Goal: Use online tool/utility: Utilize a website feature to perform a specific function

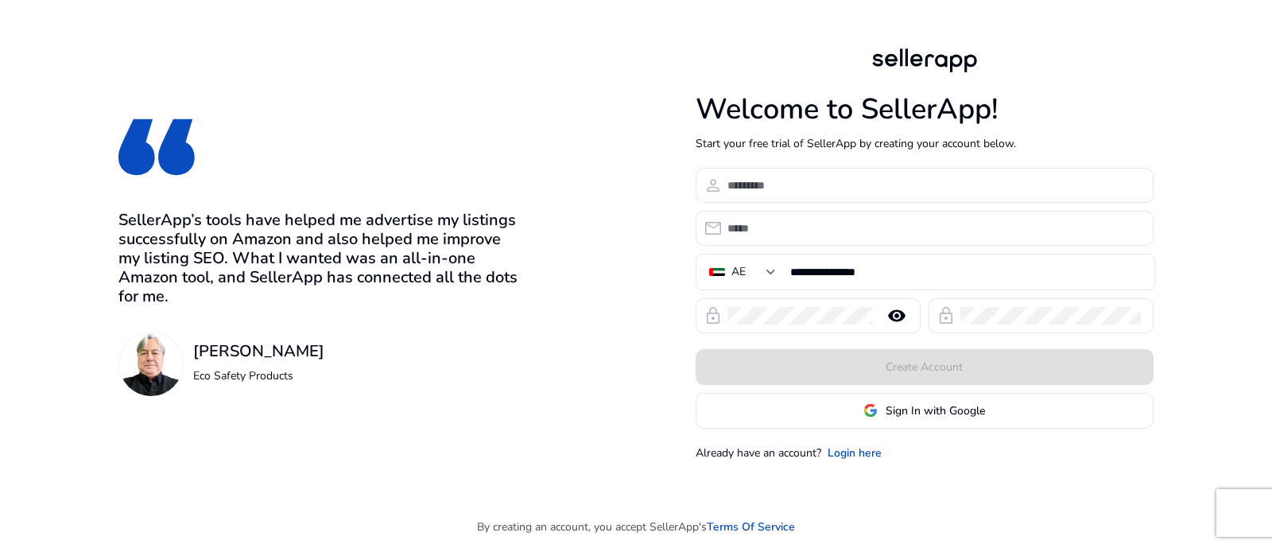
click at [889, 375] on div "Create Account" at bounding box center [925, 367] width 458 height 36
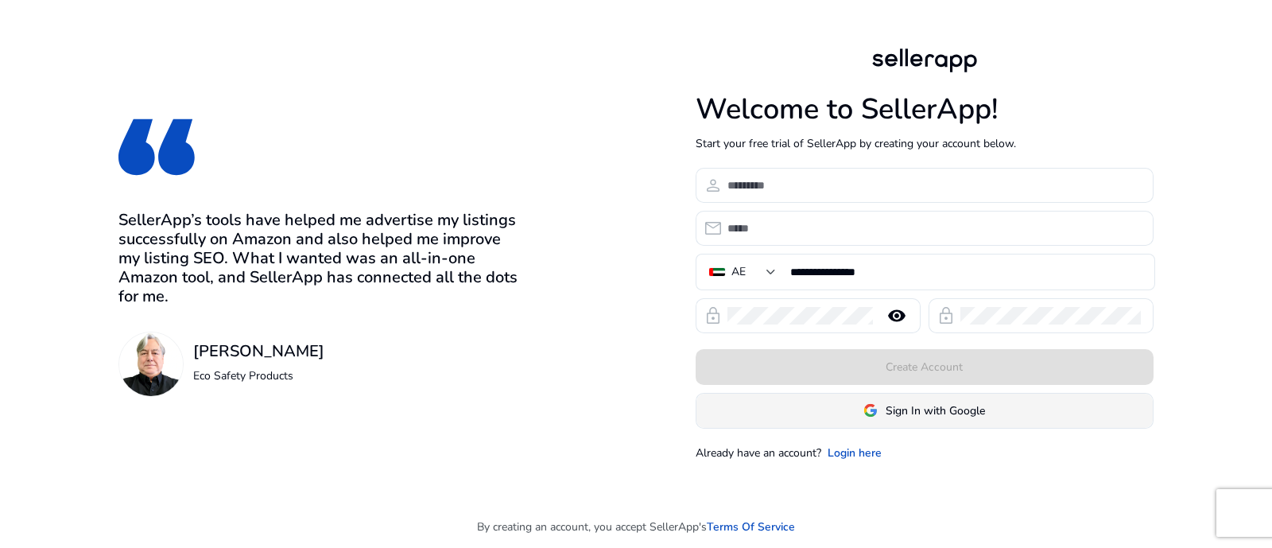
click at [883, 419] on span at bounding box center [924, 410] width 456 height 38
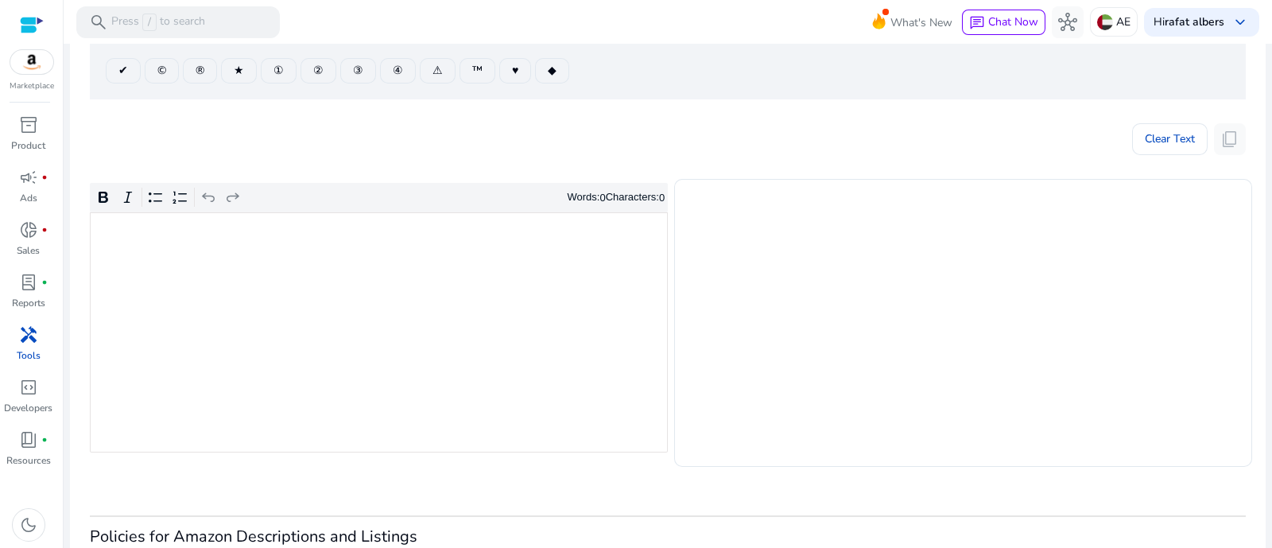
scroll to position [198, 0]
click at [469, 368] on div "Rich Text Editor. Editing area: main. Press Alt+0 for help." at bounding box center [379, 332] width 578 height 240
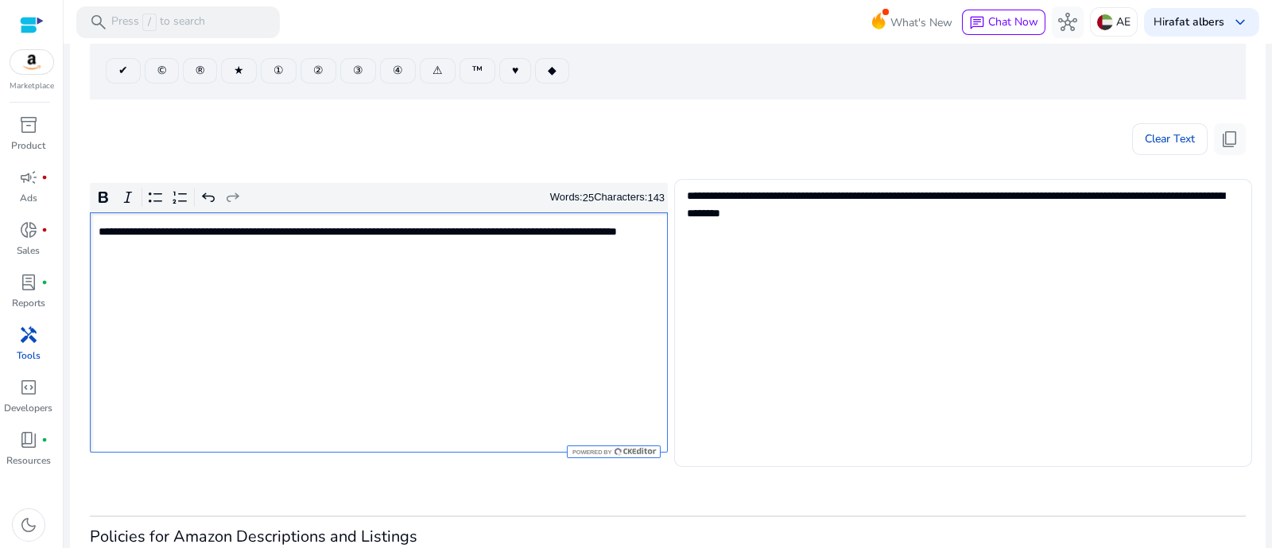
scroll to position [0, 0]
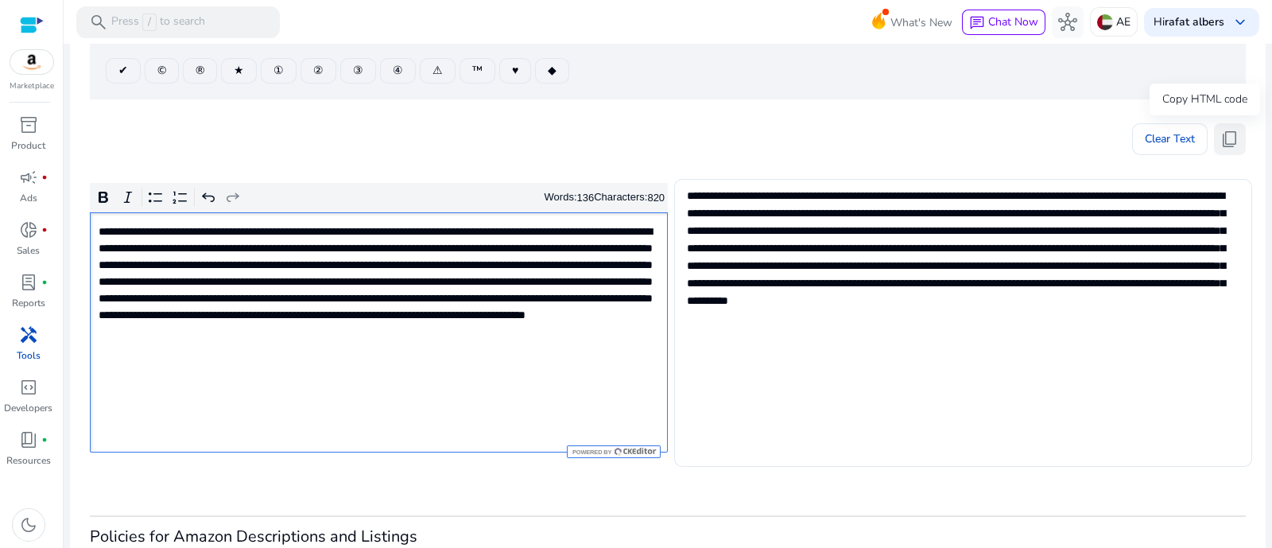
click at [1220, 135] on span "content_copy" at bounding box center [1229, 139] width 19 height 19
drag, startPoint x: 1228, startPoint y: 142, endPoint x: 972, endPoint y: 126, distance: 256.5
click at [1224, 145] on span "content_copy" at bounding box center [1229, 139] width 19 height 19
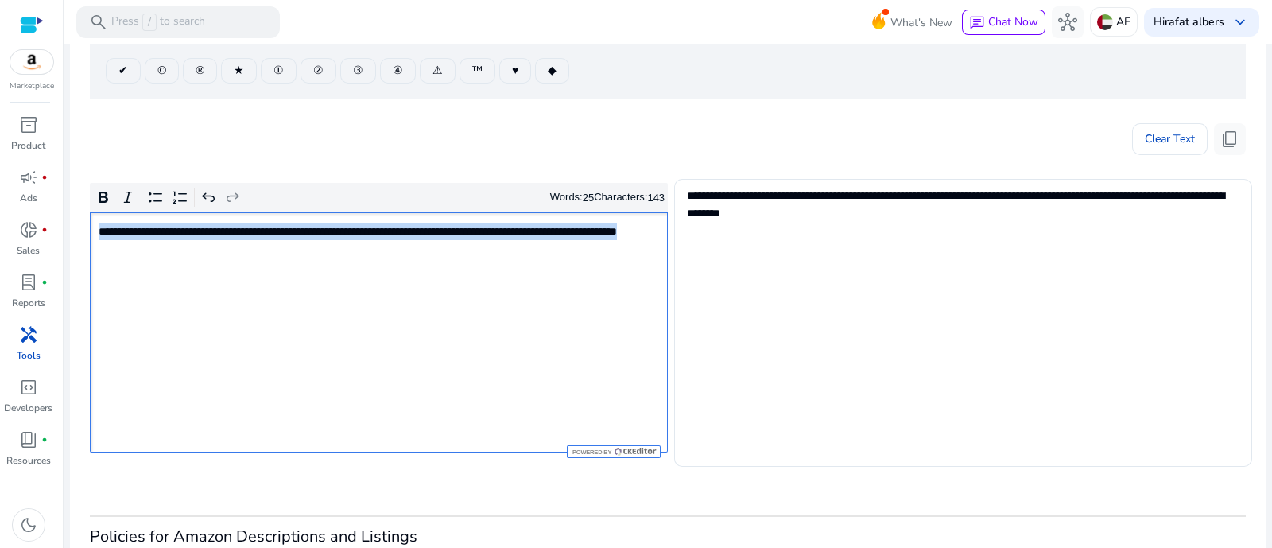
click at [544, 324] on div "**********" at bounding box center [379, 332] width 578 height 240
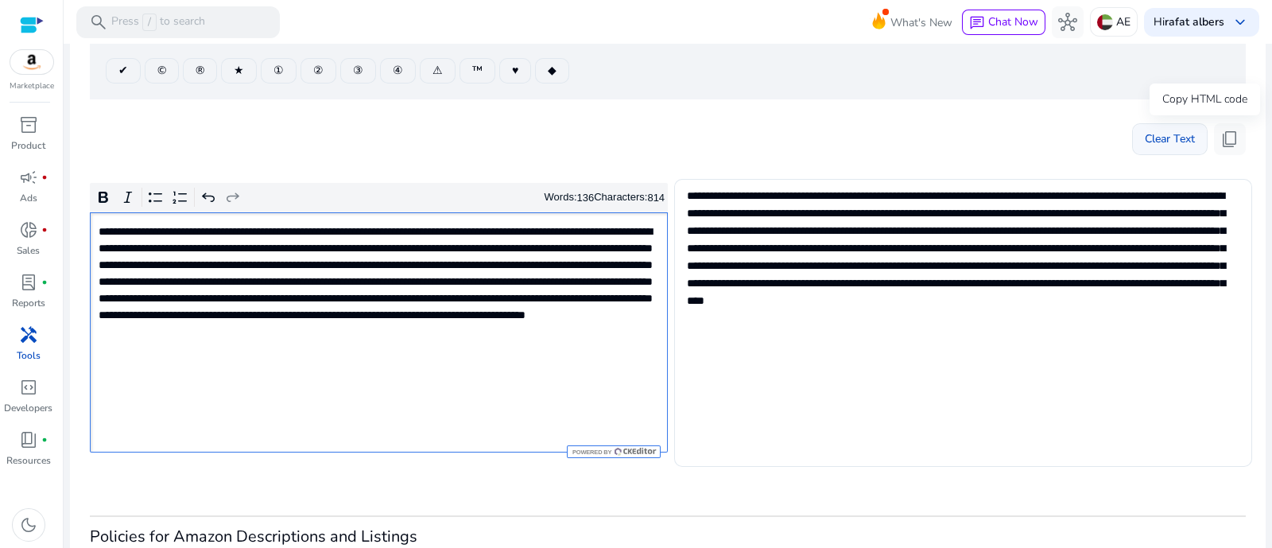
click at [1228, 140] on span "content_copy" at bounding box center [1229, 139] width 19 height 19
click at [1228, 131] on span "content_copy" at bounding box center [1229, 139] width 19 height 19
click at [1221, 138] on span "content_copy" at bounding box center [1229, 139] width 19 height 19
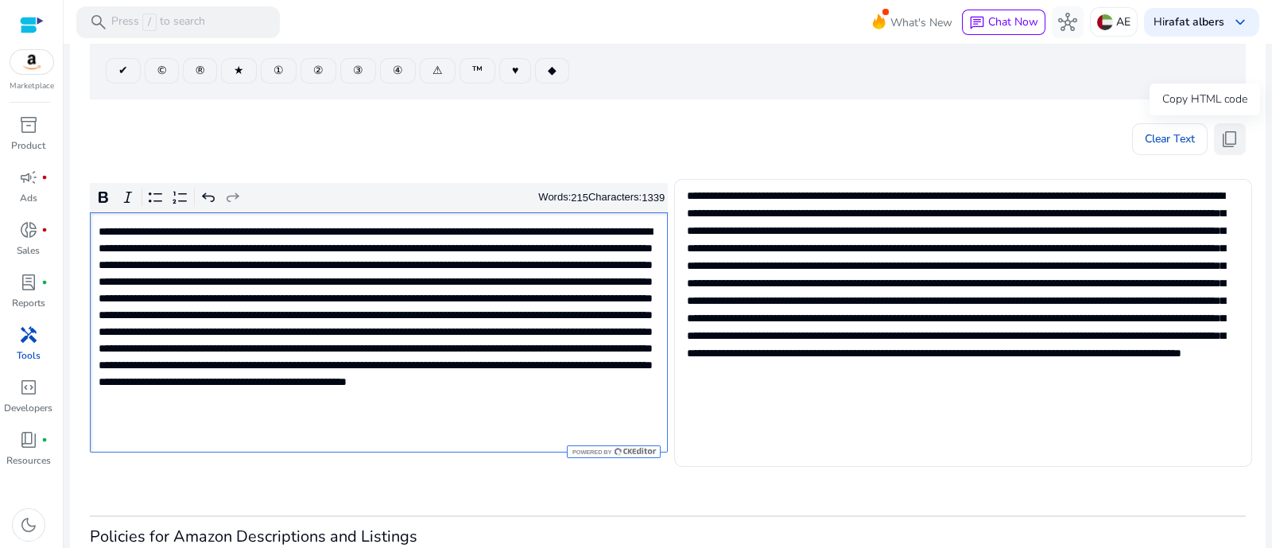
click at [1224, 140] on span "content_copy" at bounding box center [1229, 139] width 19 height 19
click at [1224, 145] on span "content_copy" at bounding box center [1229, 139] width 19 height 19
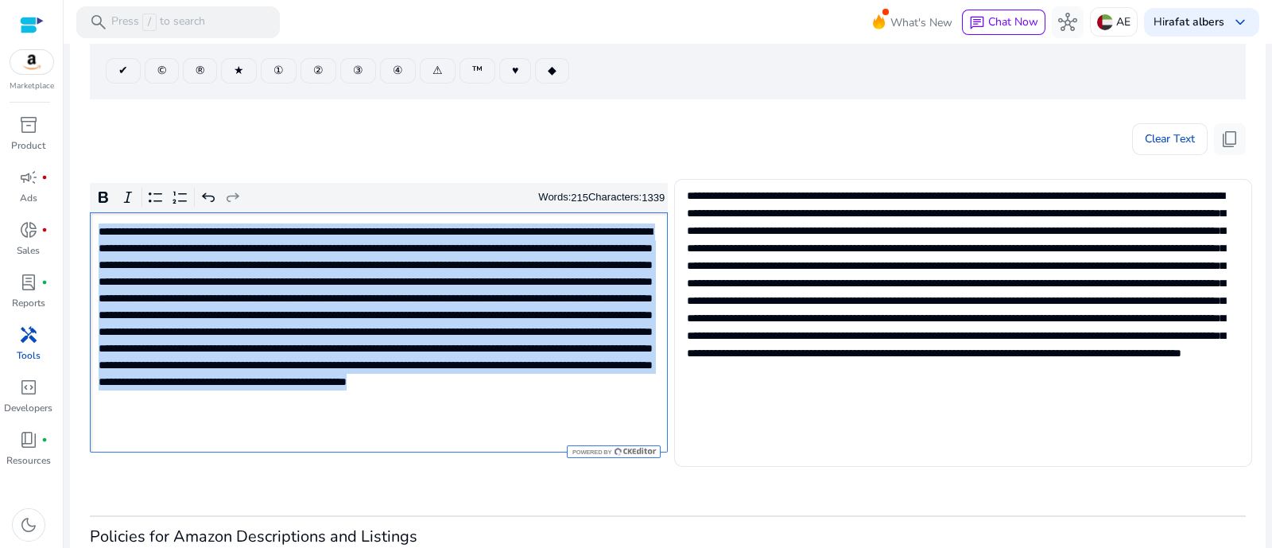
click at [477, 351] on p "Rich Text Editor. Editing area: main. Press Alt+0 for help." at bounding box center [378, 331] width 558 height 217
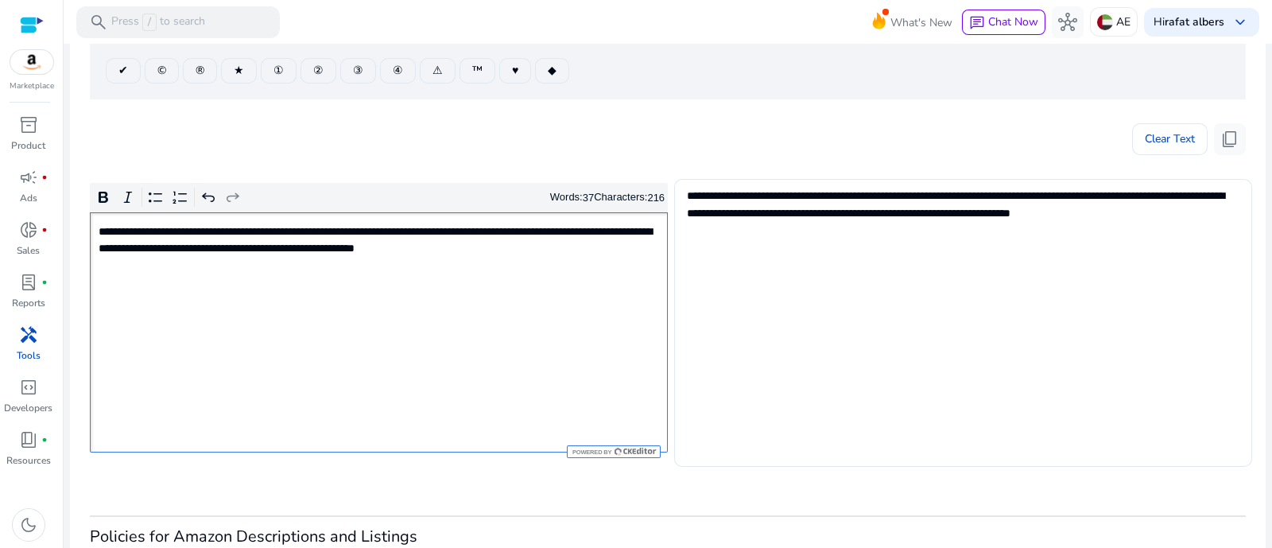
type textarea "**********"
click at [1232, 137] on span "content_copy" at bounding box center [1229, 139] width 19 height 19
